Goal: Task Accomplishment & Management: Complete application form

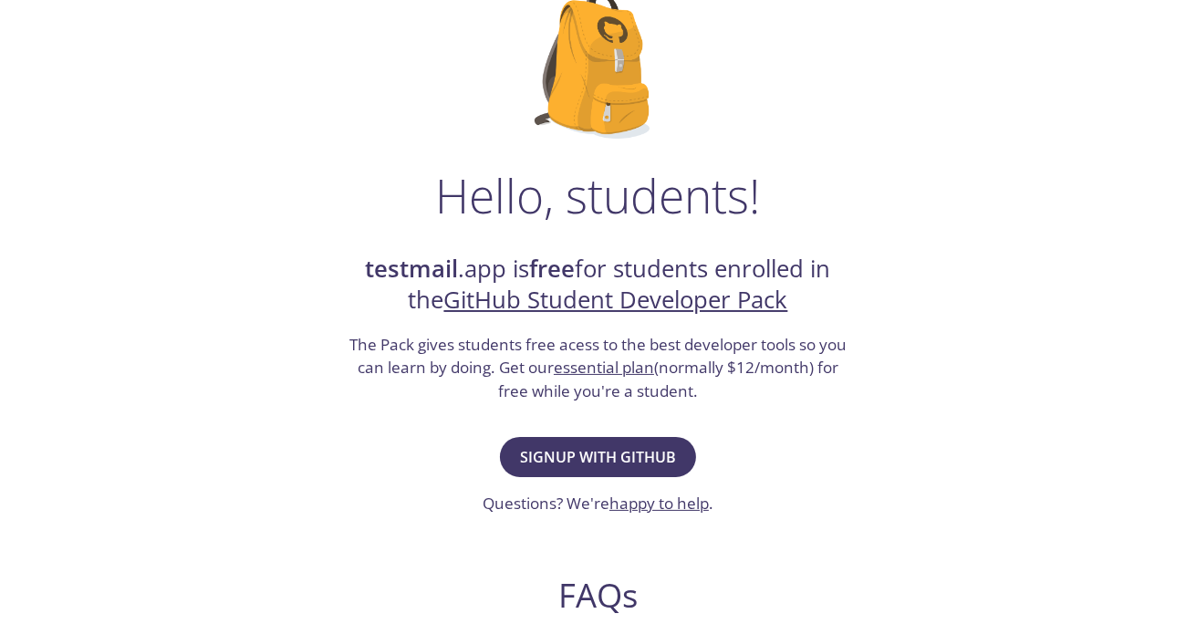
scroll to position [142, 0]
click at [582, 452] on span "Signup with GitHub" at bounding box center [598, 457] width 156 height 26
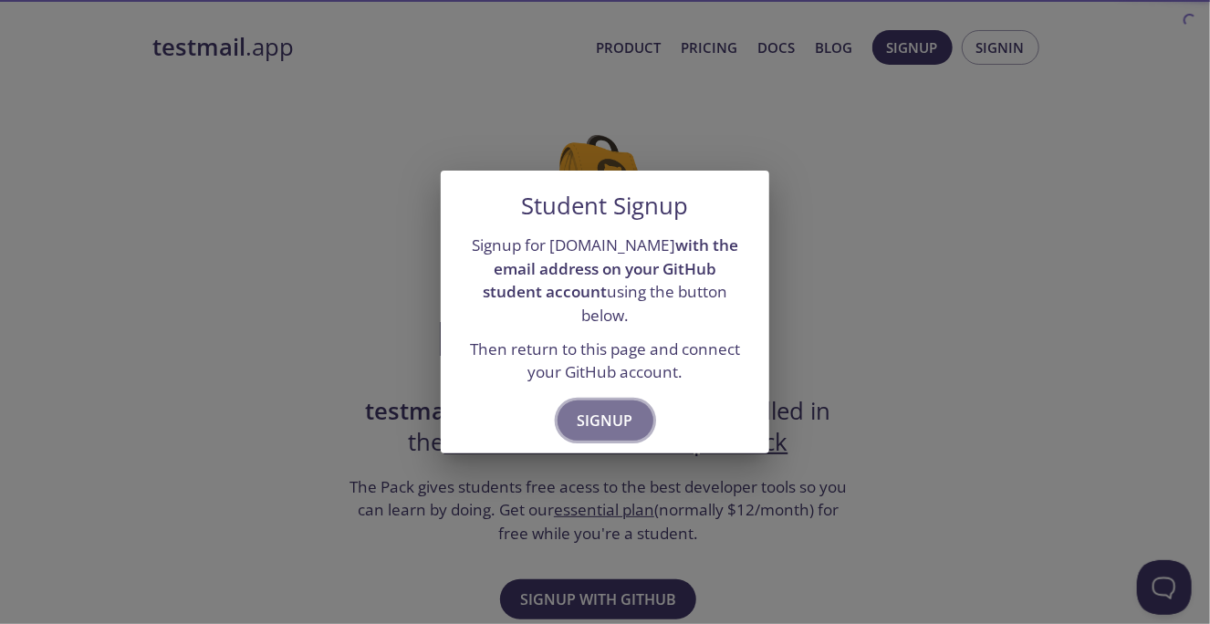
click at [598, 411] on span "Signup" at bounding box center [605, 421] width 56 height 26
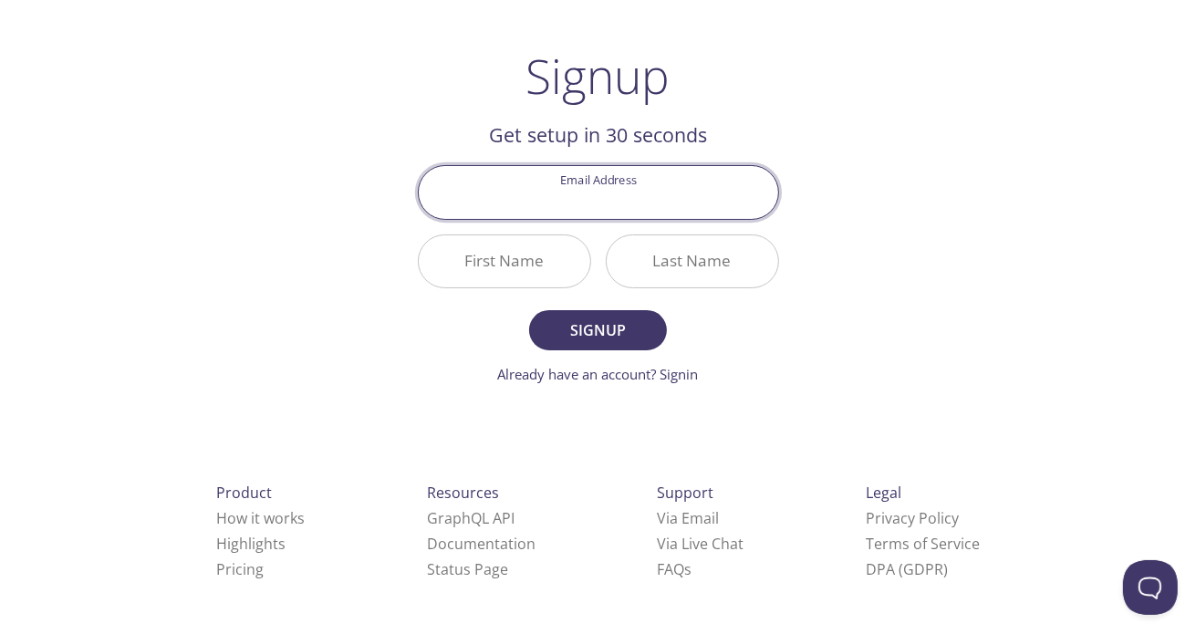
scroll to position [95, 0]
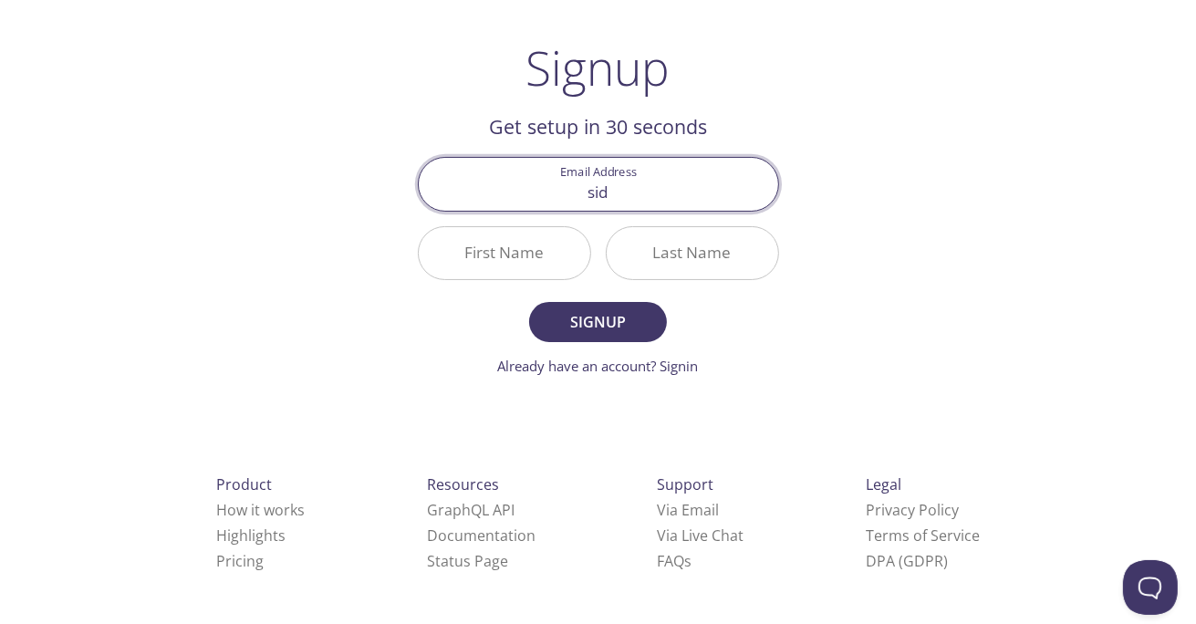
type input "[EMAIL_ADDRESS][DOMAIN_NAME]"
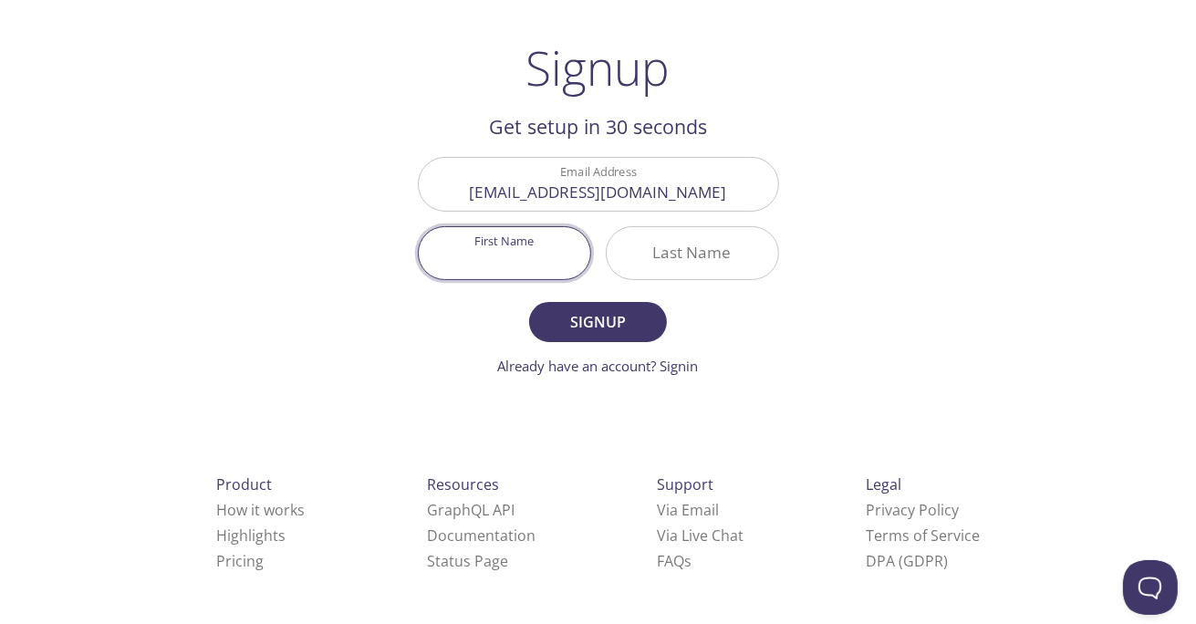
click at [486, 250] on input "First Name" at bounding box center [504, 253] width 171 height 52
type input "Lingampelli"
click at [735, 253] on input "Last Name" at bounding box center [692, 253] width 171 height 52
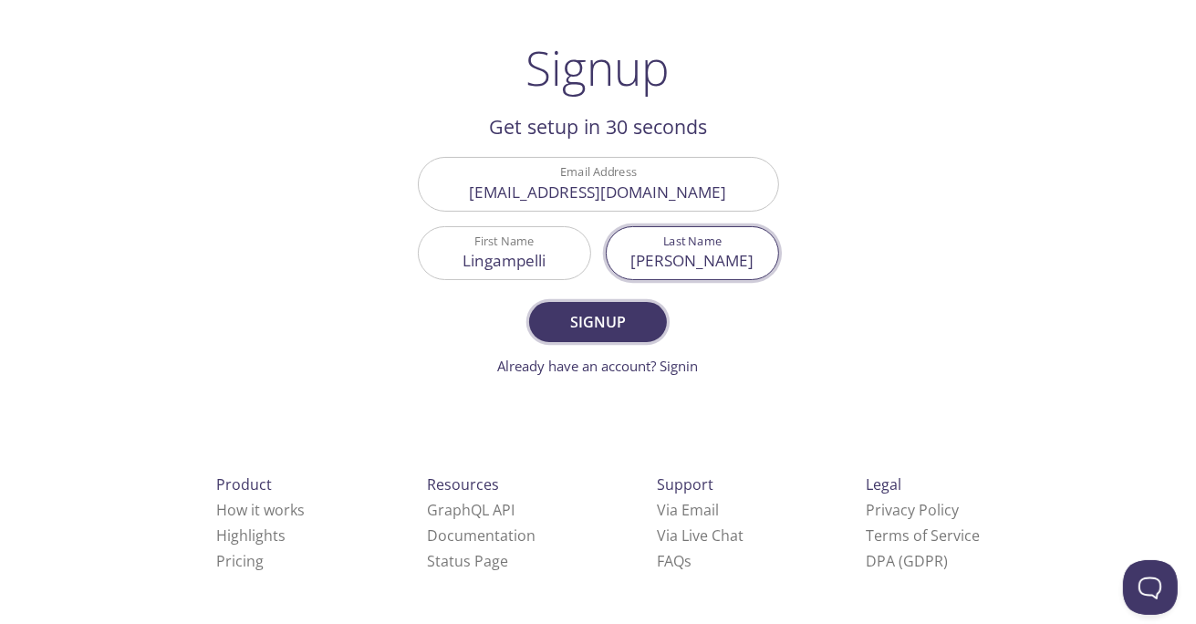
type input "[PERSON_NAME]"
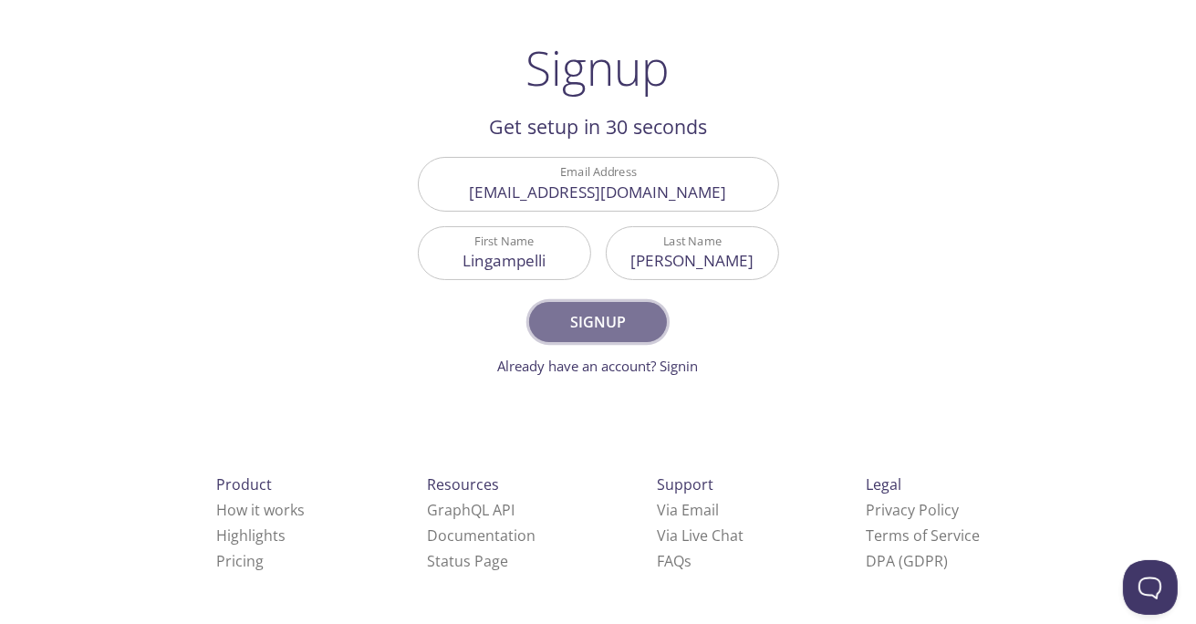
click at [651, 334] on button "Signup" at bounding box center [597, 322] width 137 height 40
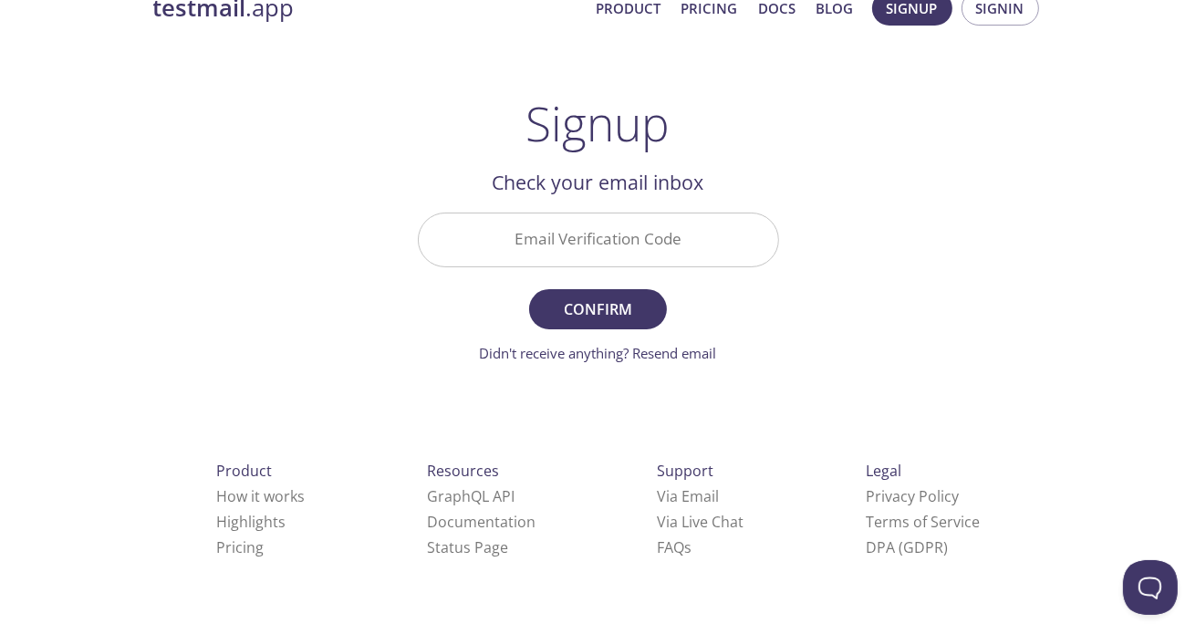
scroll to position [26, 0]
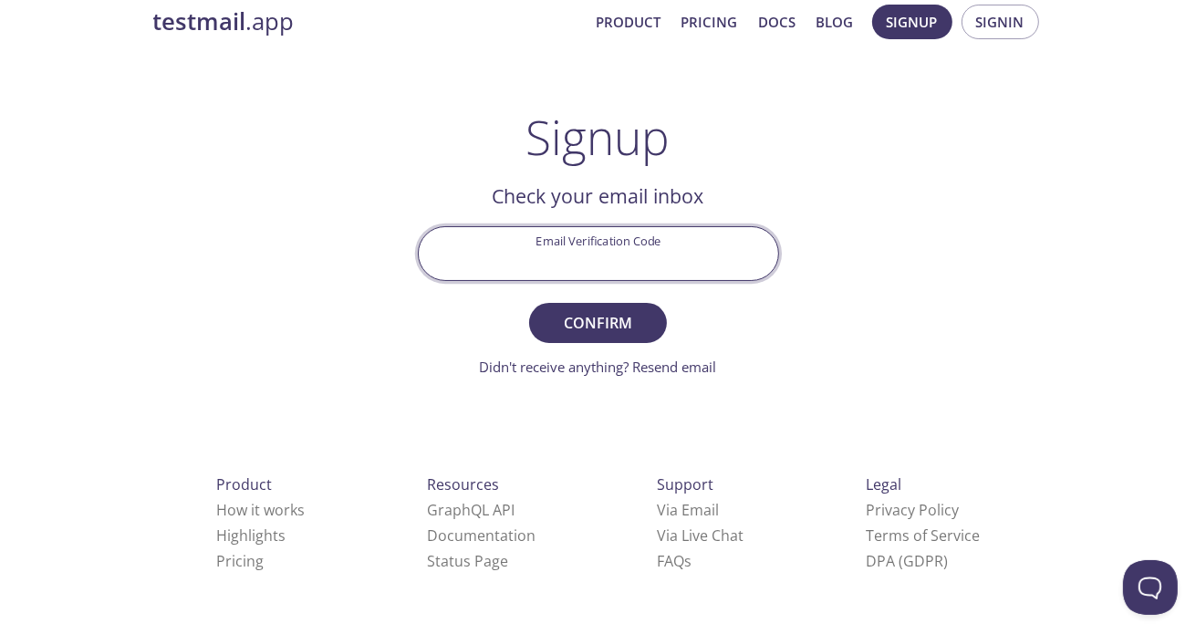
click at [639, 241] on input "Email Verification Code" at bounding box center [598, 253] width 359 height 52
type input "t"
type input "T1BBAEX"
click at [529, 303] on button "Confirm" at bounding box center [597, 323] width 137 height 40
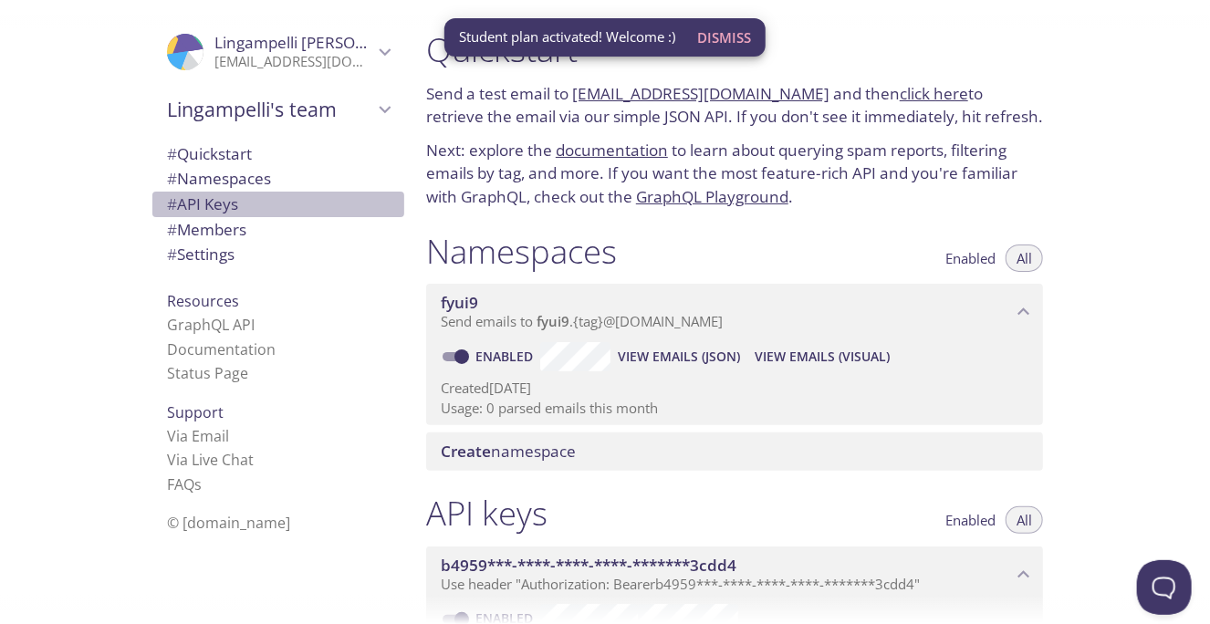
click at [219, 203] on span "# API Keys" at bounding box center [202, 203] width 71 height 21
